Goal: Participate in discussion: Engage in conversation with other users on a specific topic

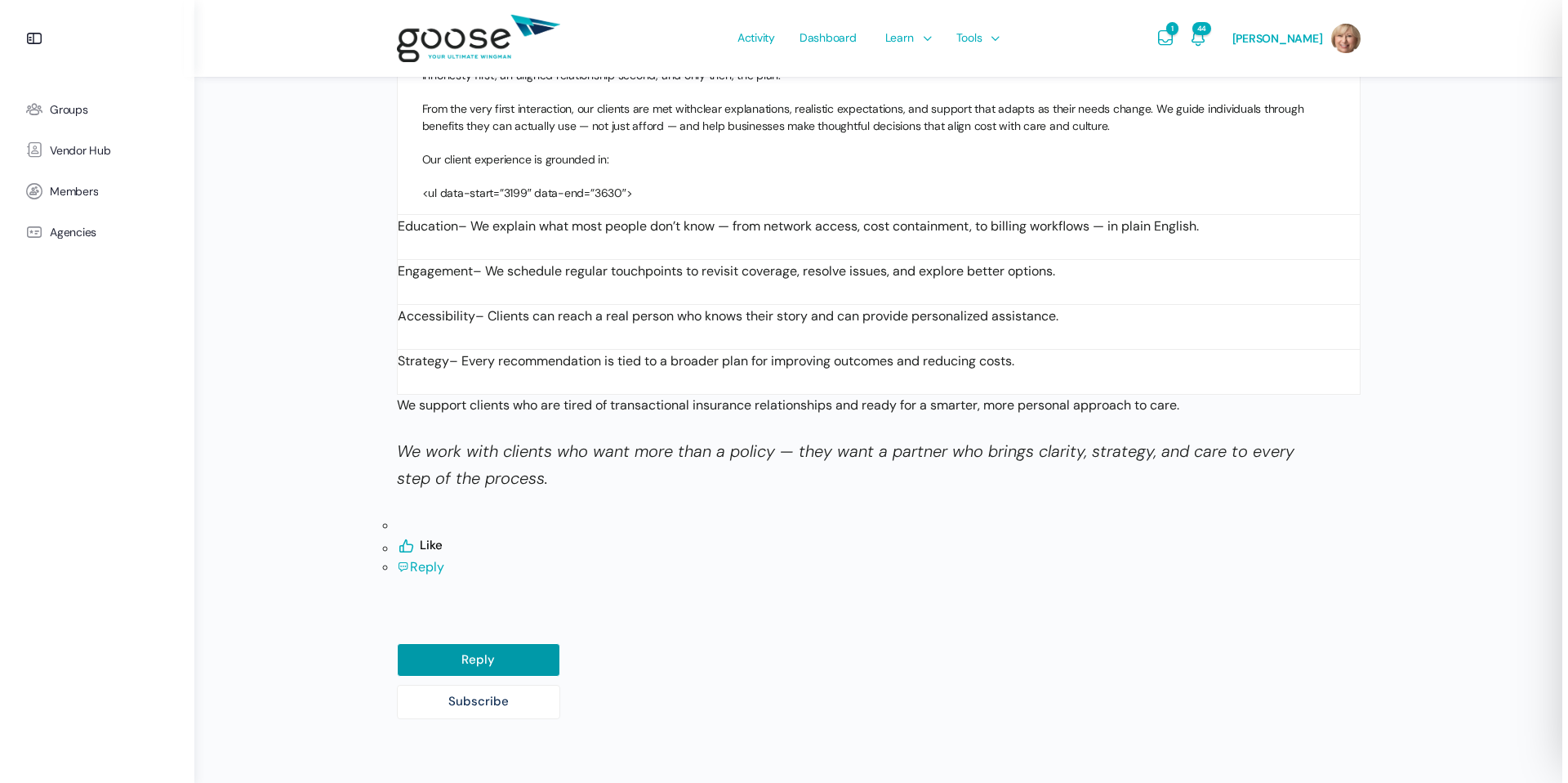
scroll to position [3281, 0]
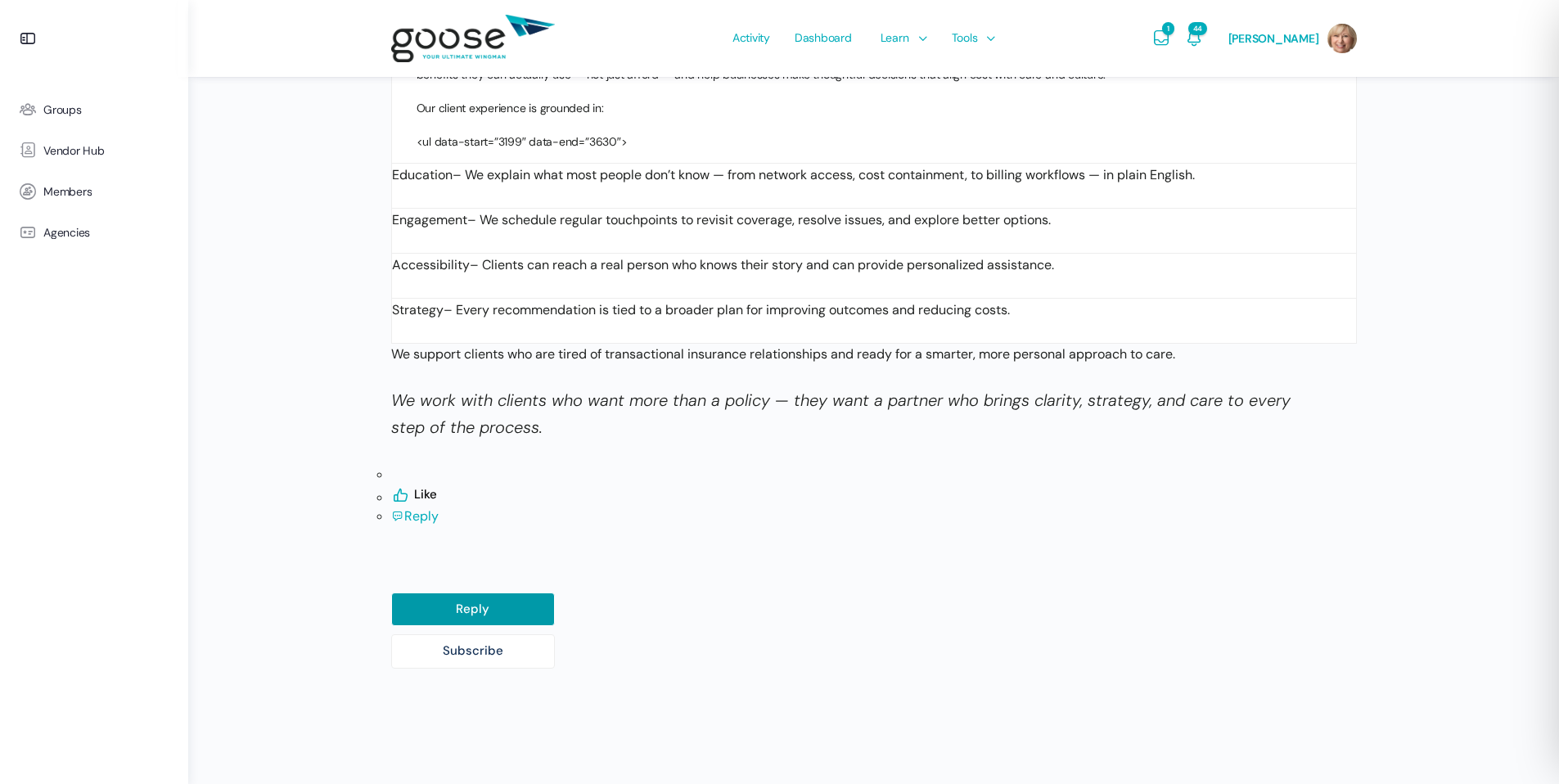
click at [419, 508] on span "Reply" at bounding box center [421, 515] width 35 height 17
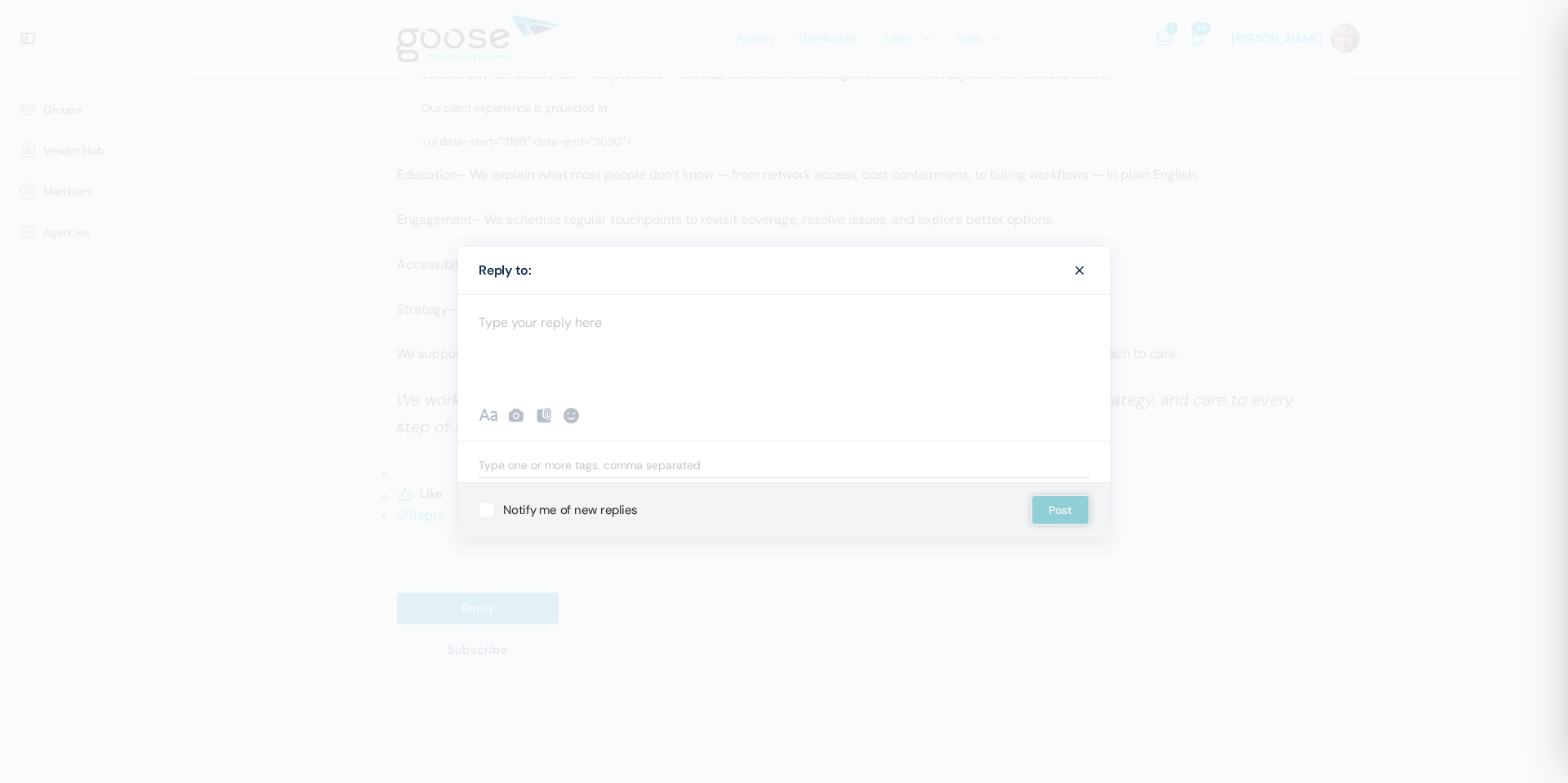
click at [666, 338] on div at bounding box center [784, 342] width 651 height 98
click at [550, 326] on div "To enrich screen reader interactions, please activate Accessibility in Grammarl…" at bounding box center [784, 342] width 651 height 98
click at [615, 340] on div "To enrich screen reader interactions, please activate Accessibility in Grammarl…" at bounding box center [784, 342] width 651 height 98
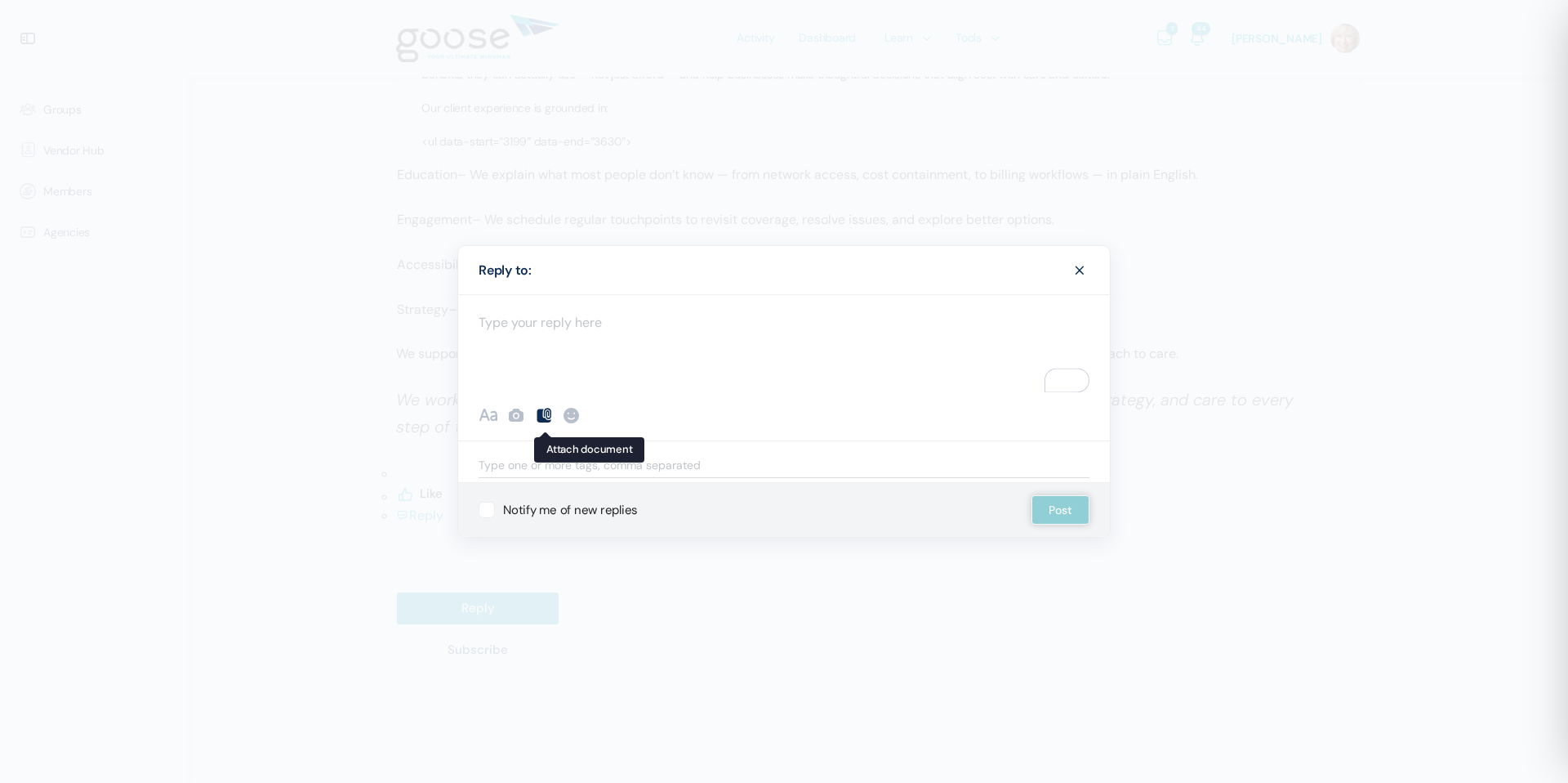
click at [546, 413] on icon at bounding box center [544, 415] width 20 height 20
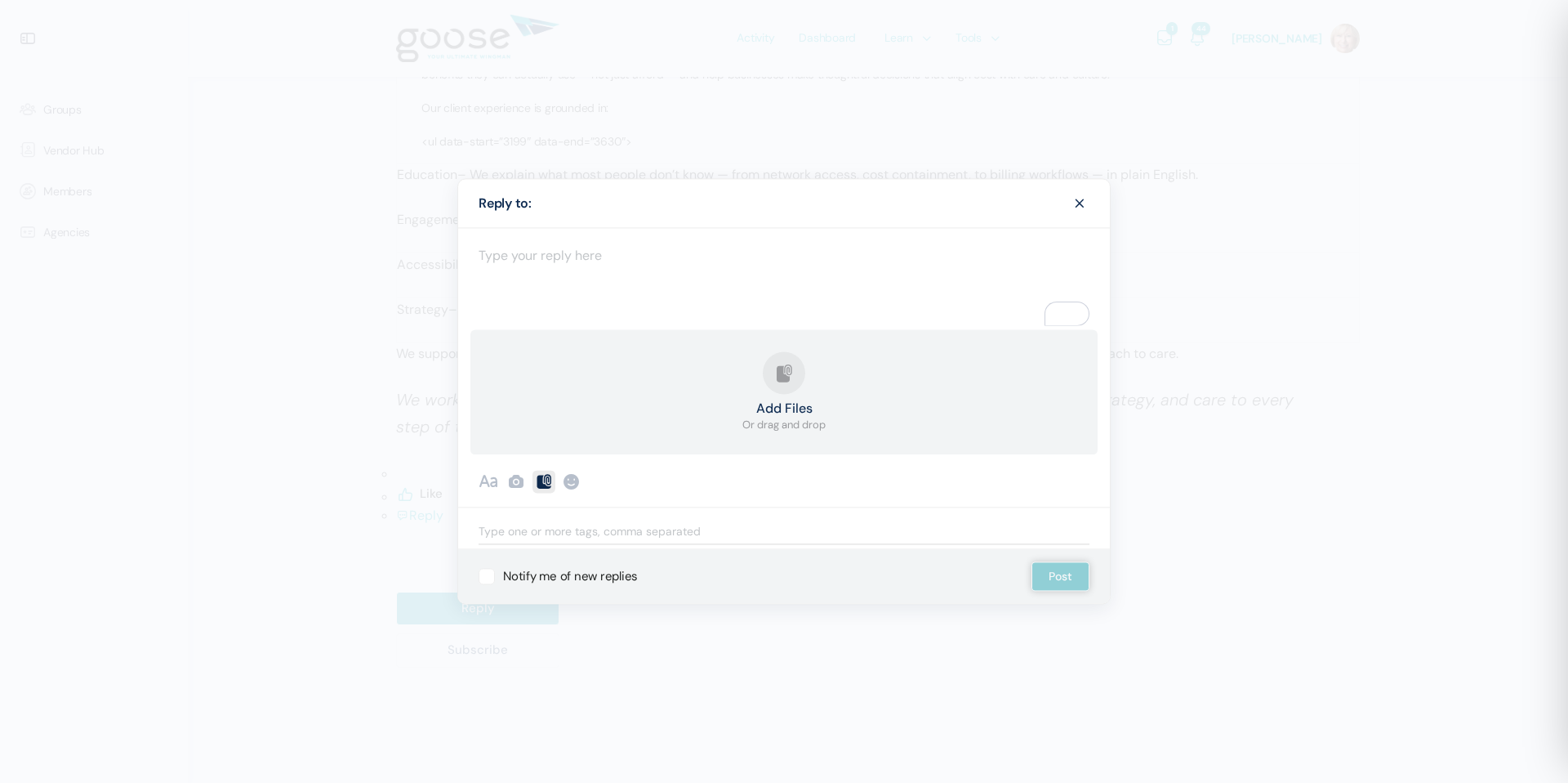
click at [786, 388] on button "Add Files Or drag and drop" at bounding box center [784, 392] width 84 height 82
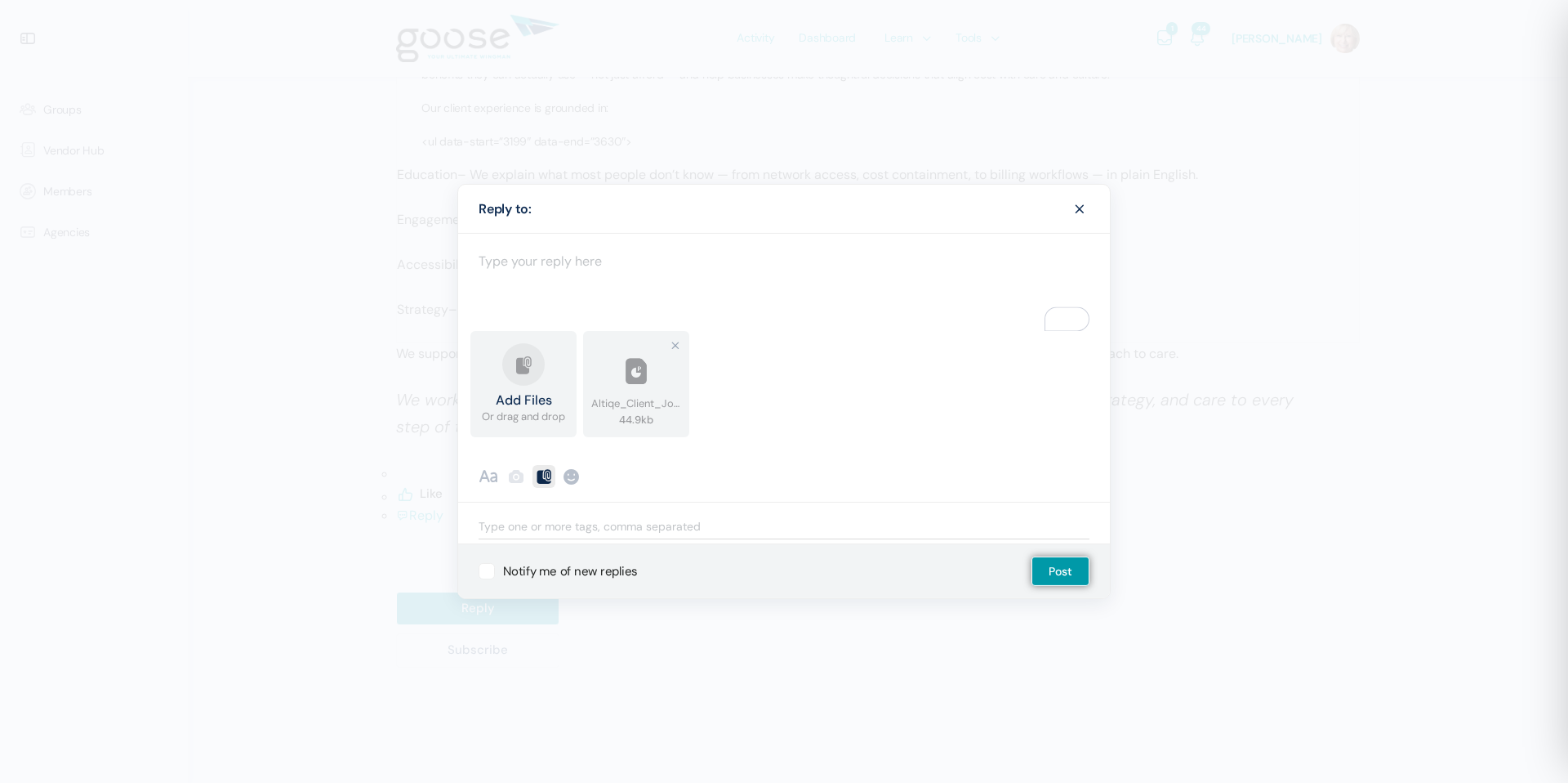
click at [511, 381] on button "Add Files Or drag and drop" at bounding box center [523, 384] width 84 height 82
click at [1046, 569] on button "Post" at bounding box center [1059, 571] width 58 height 30
